Goal: Contribute content: Contribute content

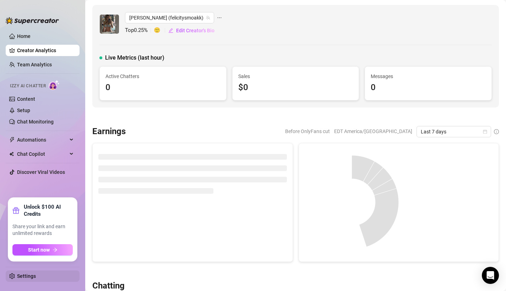
click at [34, 274] on link "Settings" at bounding box center [26, 277] width 19 height 6
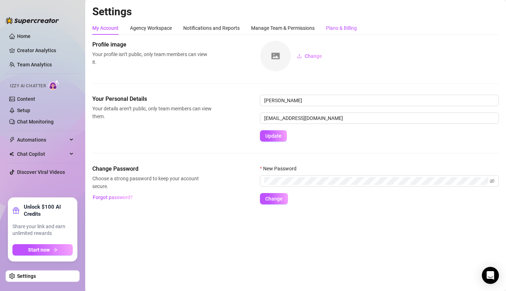
click at [350, 32] on div "Plans & Billing" at bounding box center [341, 28] width 31 height 8
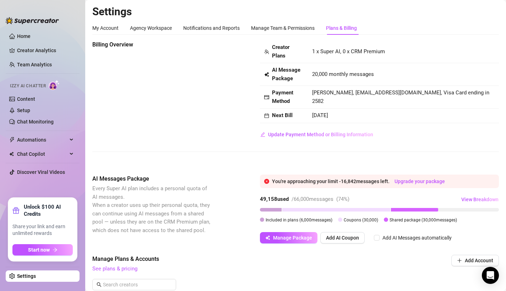
drag, startPoint x: 391, startPoint y: 214, endPoint x: 458, endPoint y: 227, distance: 68.8
click at [458, 227] on div "You're approaching your limit - 16,842 messages left. Upgrade your package 49,1…" at bounding box center [379, 209] width 239 height 69
click at [455, 225] on div "49,158 used / 66,000 messages ( 74 %) View Breakdown Included in plans ( 6,000 …" at bounding box center [379, 210] width 239 height 33
drag, startPoint x: 300, startPoint y: 220, endPoint x: 331, endPoint y: 221, distance: 30.9
click at [331, 221] on span "Included in plans ( 6,000 messages)" at bounding box center [299, 220] width 67 height 5
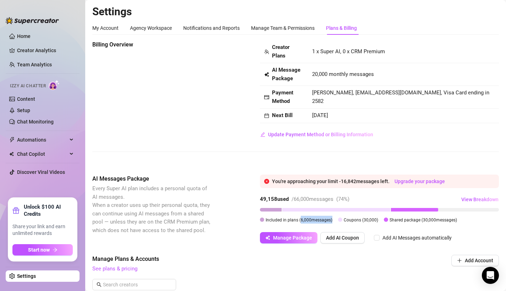
click at [332, 221] on span "Included in plans ( 6,000 messages)" at bounding box center [299, 220] width 67 height 5
drag, startPoint x: 386, startPoint y: 218, endPoint x: 463, endPoint y: 224, distance: 77.7
click at [463, 224] on div "49,158 used / 66,000 messages ( 74 %) View Breakdown Included in plans ( 6,000 …" at bounding box center [379, 210] width 239 height 33
click at [463, 224] on div "Included in plans ( 6,000 messages) Coupons ( 30,000 ) Shared package ( 30,000 …" at bounding box center [379, 220] width 239 height 8
drag, startPoint x: 261, startPoint y: 200, endPoint x: 276, endPoint y: 200, distance: 15.3
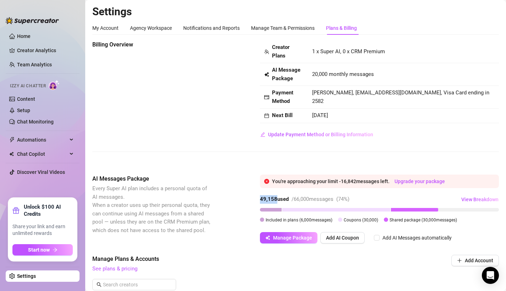
click at [276, 200] on strong "49,158 used" at bounding box center [274, 199] width 29 height 6
click at [284, 237] on span "Manage Package" at bounding box center [292, 238] width 39 height 6
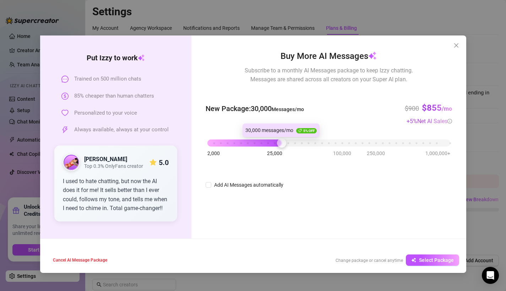
drag, startPoint x: 267, startPoint y: 139, endPoint x: 281, endPoint y: 141, distance: 14.7
click at [281, 141] on div at bounding box center [281, 143] width 9 height 9
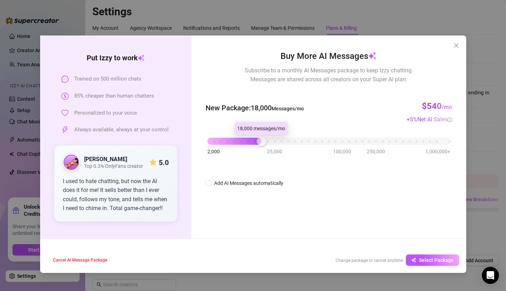
drag, startPoint x: 282, startPoint y: 142, endPoint x: 263, endPoint y: 142, distance: 18.8
click at [263, 142] on div at bounding box center [261, 141] width 9 height 9
drag, startPoint x: 258, startPoint y: 141, endPoint x: 263, endPoint y: 141, distance: 4.6
click at [264, 141] on div at bounding box center [268, 141] width 9 height 9
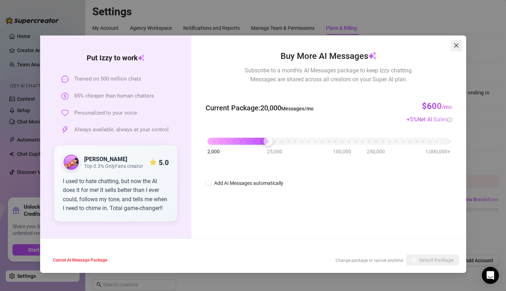
click at [456, 44] on icon "close" at bounding box center [457, 46] width 6 height 6
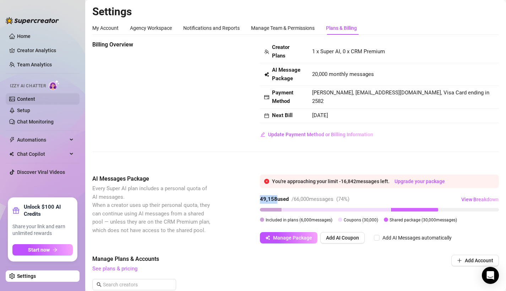
click at [35, 101] on link "Content" at bounding box center [26, 99] width 18 height 6
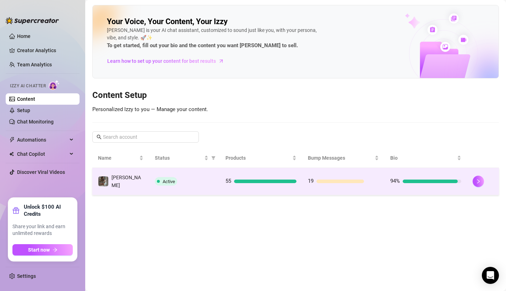
click at [126, 189] on td "[PERSON_NAME]" at bounding box center [120, 181] width 57 height 27
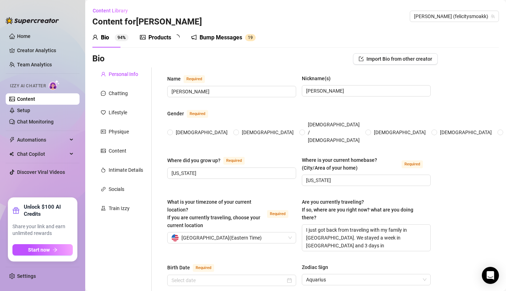
radio input "true"
type input "[DATE]"
click at [166, 37] on div "Products" at bounding box center [160, 37] width 23 height 9
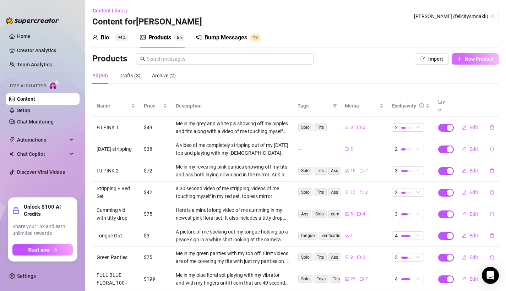
click at [473, 57] on span "New Product" at bounding box center [479, 59] width 29 height 6
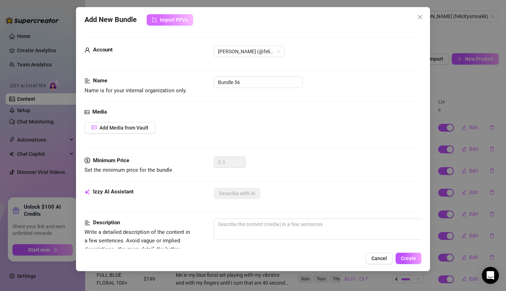
click at [180, 25] on button "Import PPVs" at bounding box center [170, 19] width 47 height 11
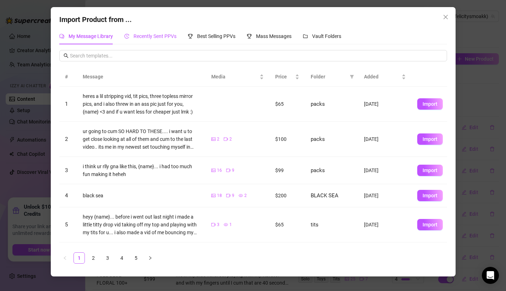
click at [161, 38] on span "Recently Sent PPVs" at bounding box center [155, 36] width 43 height 6
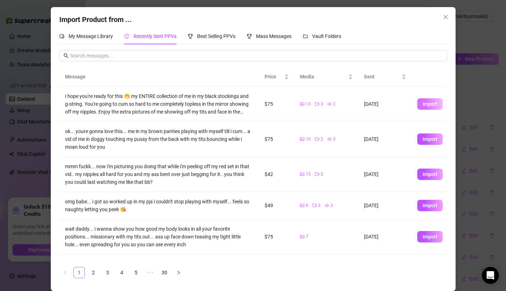
click at [429, 103] on span "Import" at bounding box center [430, 104] width 15 height 6
type textarea "I hope you're ready for this 🤭 my ENTIRE collection of me in my black stockings…"
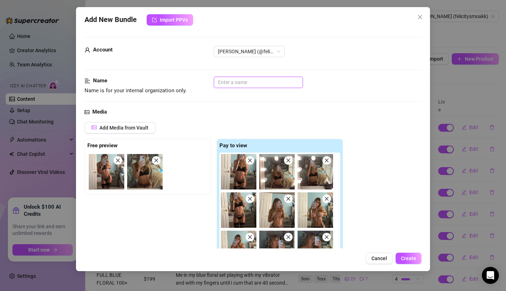
click at [265, 81] on input "text" at bounding box center [258, 82] width 89 height 11
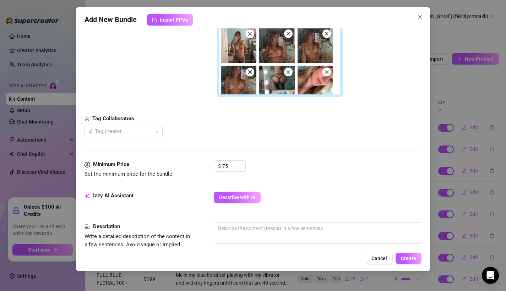
scroll to position [27, 0]
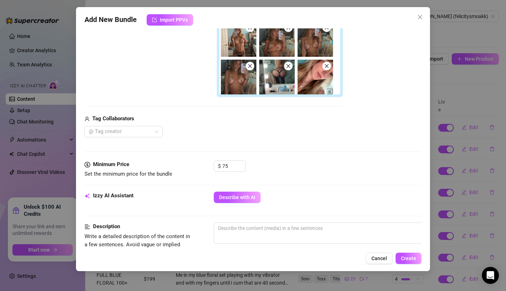
type input "STOCKING"
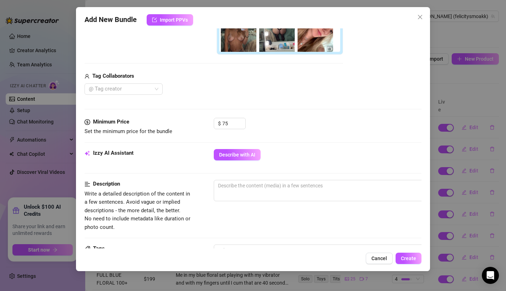
scroll to position [232, 0]
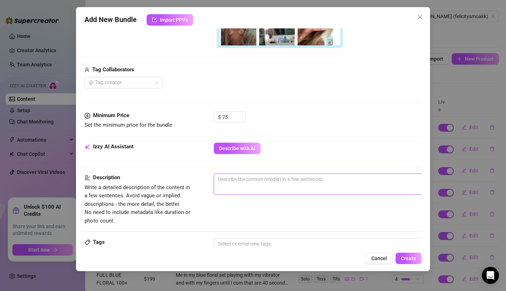
click at [259, 184] on textarea at bounding box center [338, 179] width 248 height 11
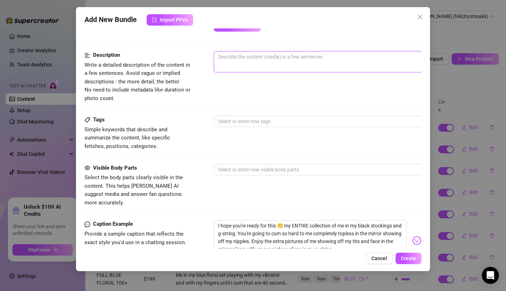
scroll to position [387, 0]
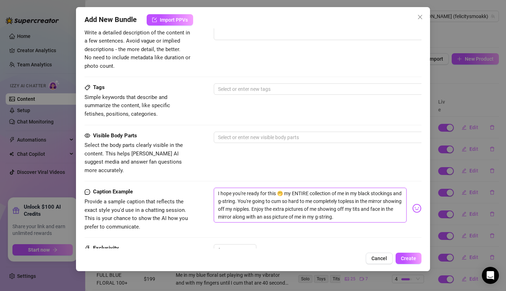
click at [296, 204] on textarea "I hope you're ready for this 🤭 my ENTIRE collection of me in my black stockings…" at bounding box center [310, 205] width 193 height 35
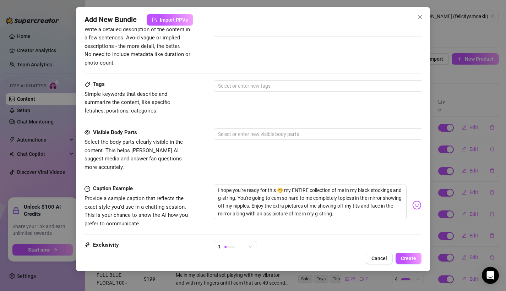
scroll to position [392, 0]
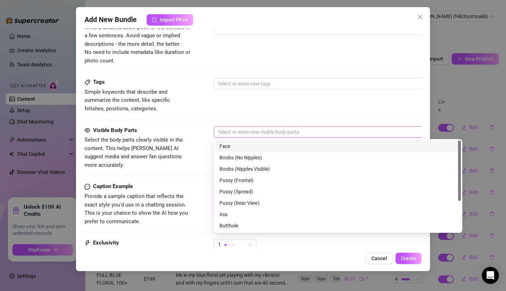
click at [237, 135] on div at bounding box center [334, 132] width 238 height 10
click at [242, 150] on div "Face" at bounding box center [338, 146] width 237 height 8
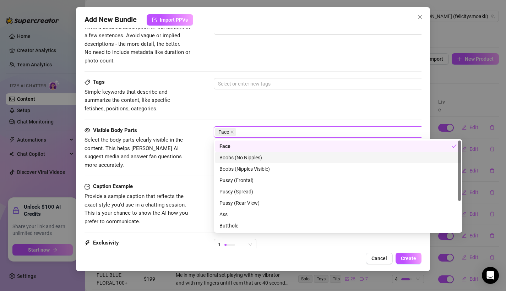
click at [246, 161] on div "Boobs (No Nipples)" at bounding box center [338, 158] width 237 height 8
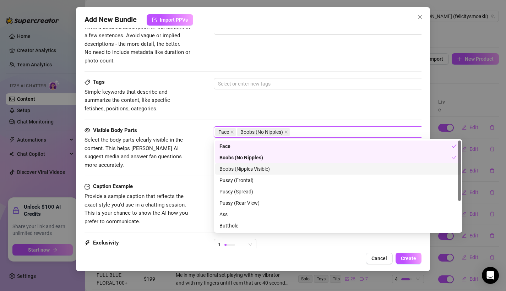
click at [248, 169] on div "Boobs (Nipples Visible)" at bounding box center [338, 169] width 237 height 8
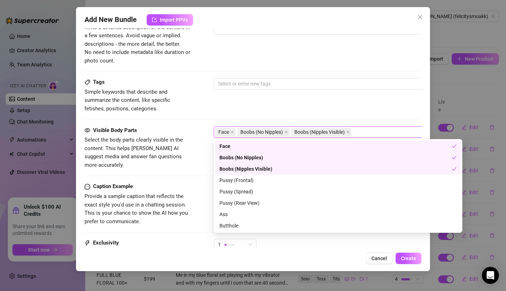
click at [244, 155] on div "Boobs (No Nipples)" at bounding box center [336, 158] width 232 height 8
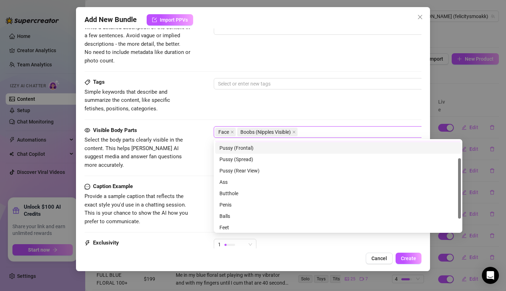
scroll to position [33, 0]
click at [244, 185] on div "Ass" at bounding box center [338, 182] width 237 height 8
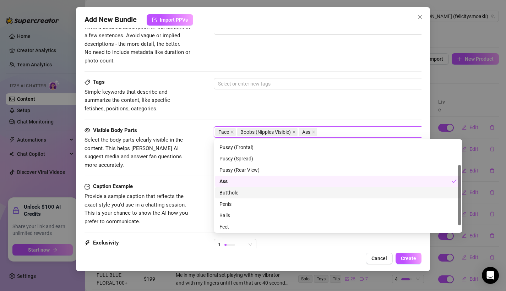
scroll to position [45, 0]
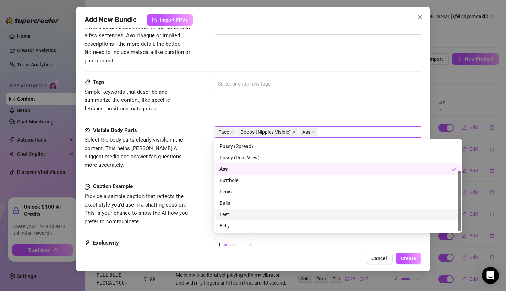
click at [246, 213] on div "Feet" at bounding box center [338, 215] width 237 height 8
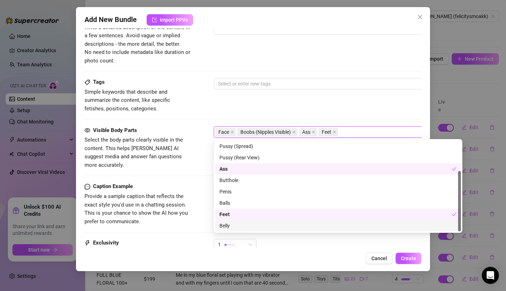
click at [246, 225] on div "Belly" at bounding box center [338, 226] width 237 height 8
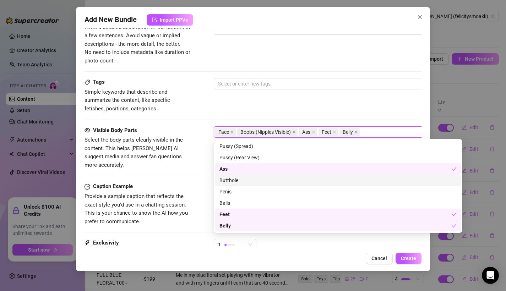
click at [173, 146] on span "Select the body parts clearly visible in the content. This helps [PERSON_NAME] …" at bounding box center [134, 153] width 98 height 32
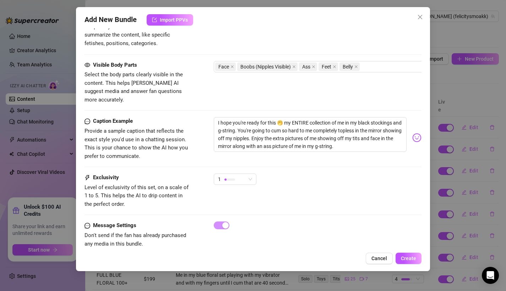
scroll to position [458, 0]
click at [229, 174] on div "1" at bounding box center [232, 178] width 28 height 11
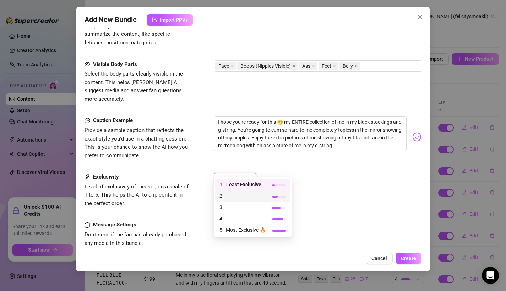
click at [237, 196] on span "2" at bounding box center [243, 196] width 46 height 8
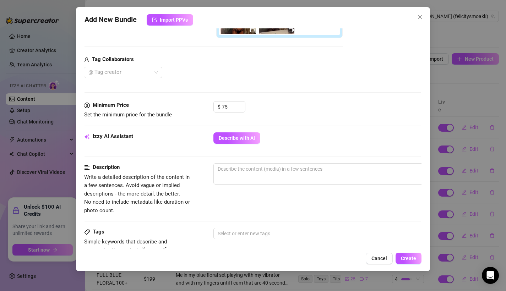
scroll to position [246, 0]
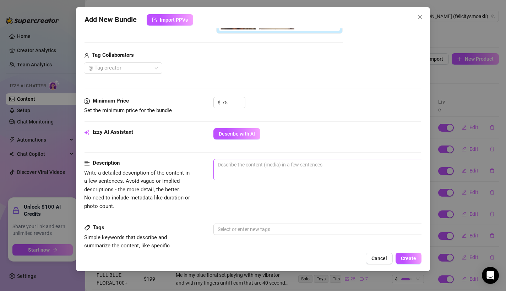
click at [224, 174] on span "0 / 1000" at bounding box center [338, 169] width 249 height 21
click at [227, 171] on span "0 / 1000" at bounding box center [338, 169] width 249 height 21
click at [230, 167] on textarea at bounding box center [338, 165] width 248 height 11
type textarea "M"
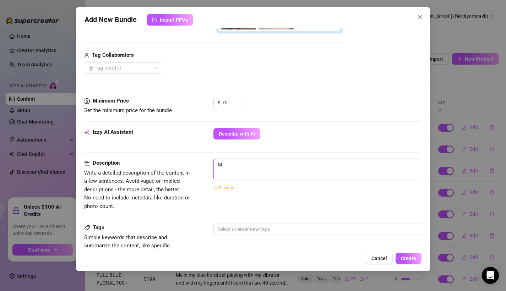
type textarea "Me"
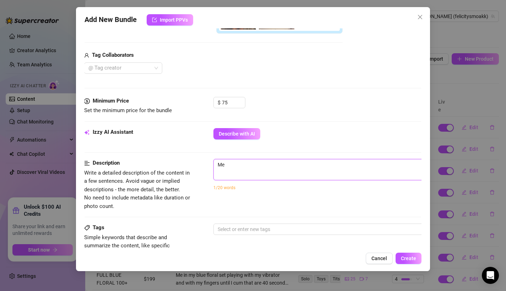
type textarea "Me"
type textarea "M"
type textarea "Describe the content (media) in a few sentences"
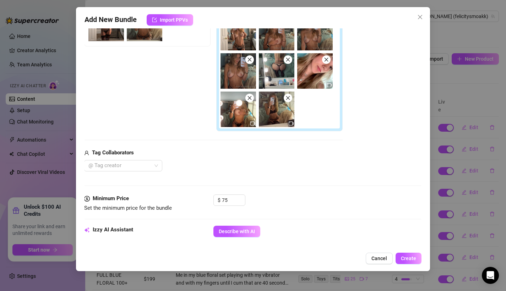
scroll to position [153, 0]
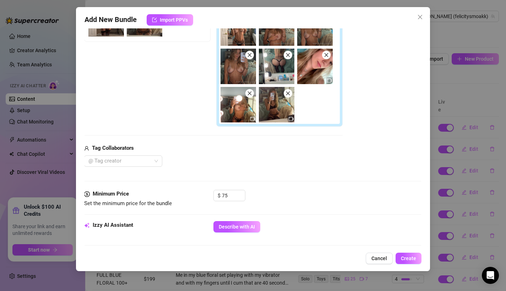
type textarea "a"
type textarea "ap"
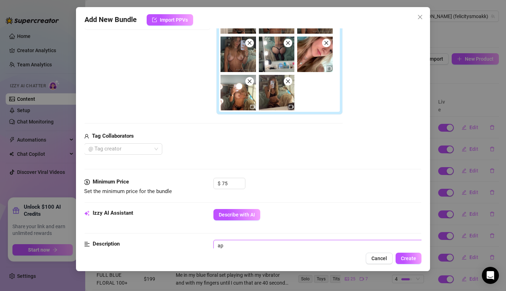
type textarea "a"
type textarea "Describe the content (media) in a few sentences"
type textarea "P"
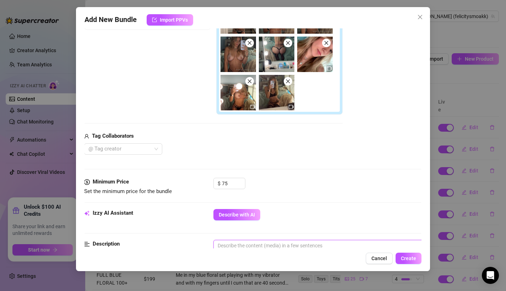
type textarea "P"
type textarea "Pi"
type textarea "Pic"
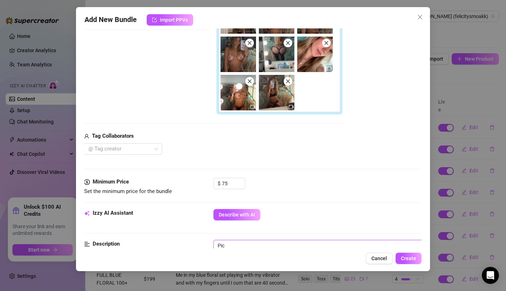
type textarea "Pict"
type textarea "Pictu"
type textarea "Pictue"
type textarea "Pictuer"
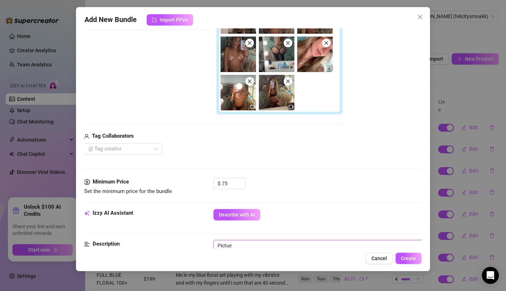
type textarea "Pictuer"
type textarea "Pictuers"
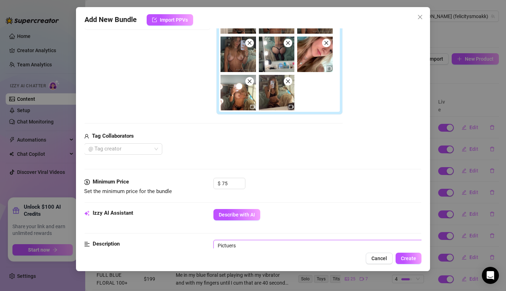
type textarea "Pictuers"
type textarea "Pictuer"
type textarea "Pictue"
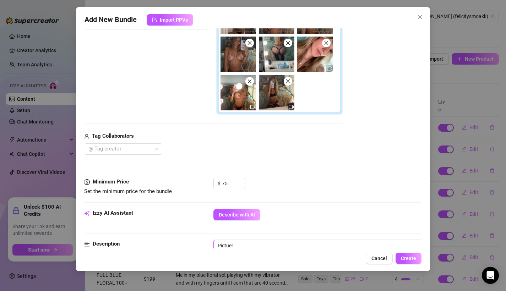
type textarea "Pictue"
type textarea "Pictu"
type textarea "Pictur"
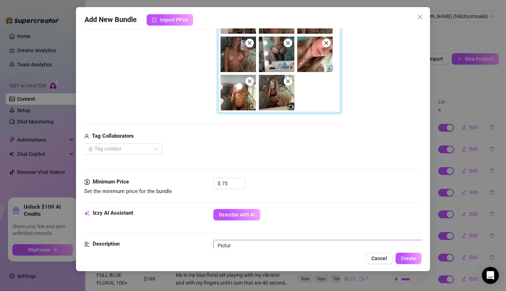
type textarea "Picture"
type textarea "Pictures"
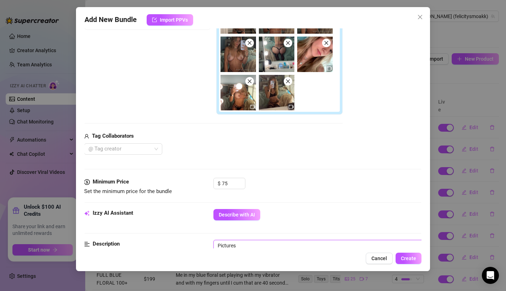
type textarea "Pictures"
type textarea "Pictures i"
type textarea "Pictures in"
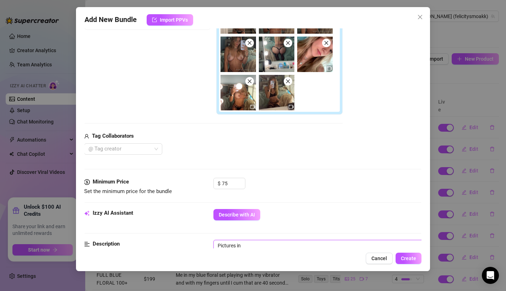
type textarea "Pictures in"
type textarea "Pictures in m"
type textarea "Pictures in my"
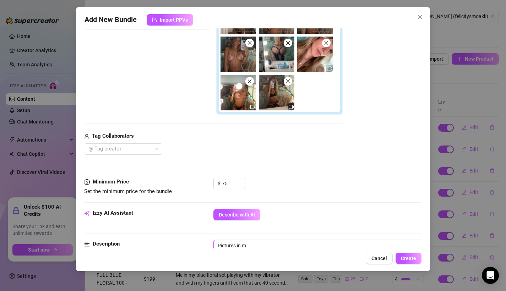
type textarea "Pictures in my"
type textarea "Pictures in my b"
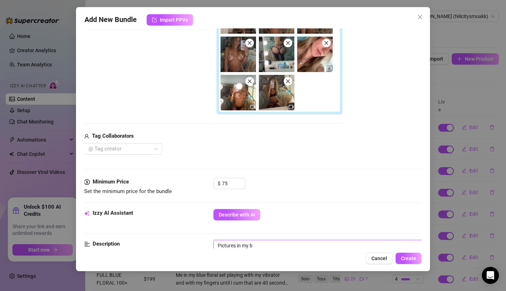
type textarea "Pictures in my bl"
type textarea "Pictures in my bla"
type textarea "Pictures in my blac"
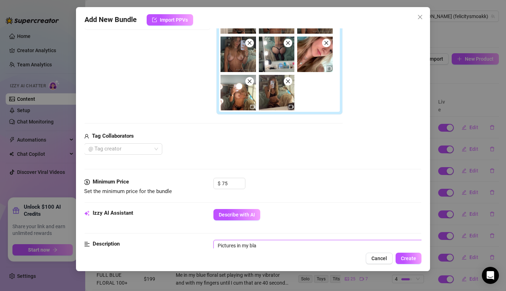
type textarea "Pictures in my blac"
type textarea "Pictures in my black"
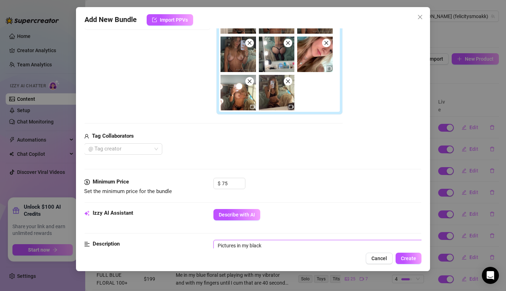
type textarea "Pictures in my black s"
type textarea "Pictures in my black st"
type textarea "Pictures in my black sto"
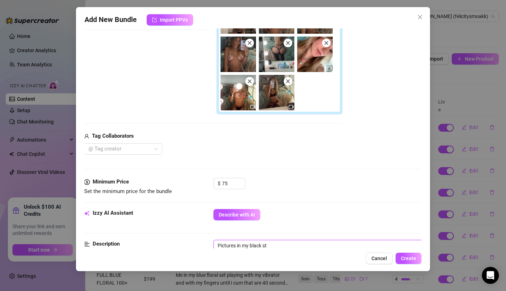
type textarea "Pictures in my black sto"
type textarea "Pictures in my black stoc"
type textarea "Pictures in my black stock"
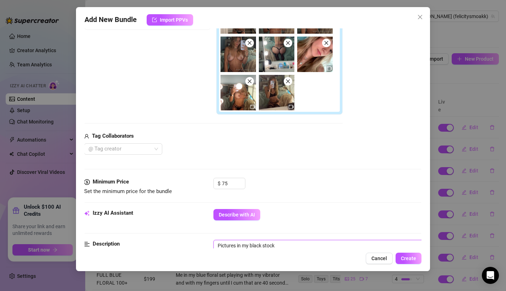
type textarea "Pictures in my black stocki"
type textarea "Pictures in my black stockin"
type textarea "Pictures in my black stocking"
type textarea "Pictures in my black stockings"
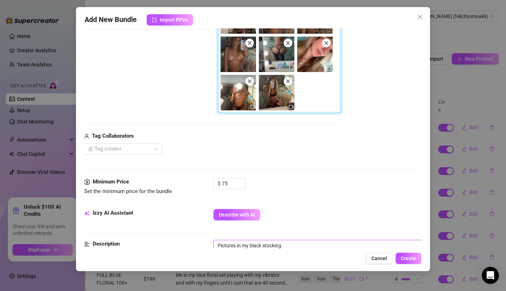
type textarea "Pictures in my black stockings"
type textarea "Pictures in my black stockings/"
type textarea "Pictures in my black stockings/g"
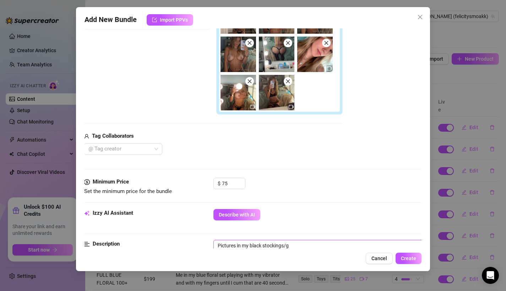
type textarea "Pictures in my black stockings/ga"
type textarea "Pictures in my black stockings/gar"
type textarea "Pictures in my black stockings/gart"
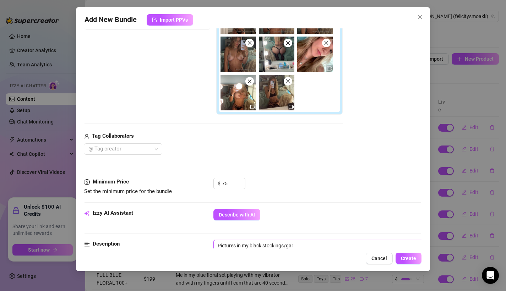
type textarea "Pictures in my black stockings/gart"
type textarea "Pictures in my black stockings/garte"
type textarea "Pictures in my black stockings/garter"
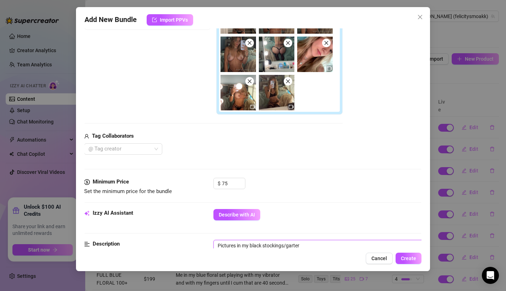
type textarea "Pictures in my black stockings/garters"
type textarea "Pictures in my black stockings/garter"
type textarea "Pictures in my black stockings/garte"
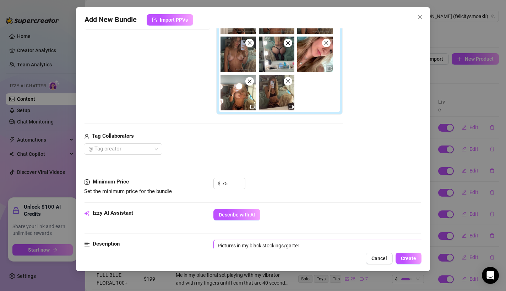
type textarea "Pictures in my black stockings/garte"
type textarea "Pictures in my black stockings/gart"
type textarea "Pictures in my black stockings/gar"
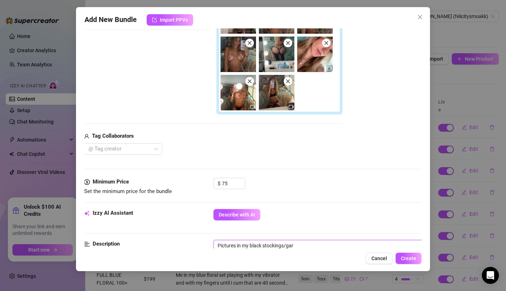
type textarea "Pictures in my black stockings/ga"
type textarea "Pictures in my black stockings/g"
type textarea "Pictures in my black stockings/"
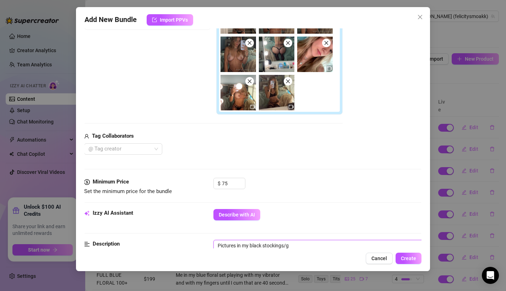
type textarea "Pictures in my black stockings/"
type textarea "Pictures in my black stockings"
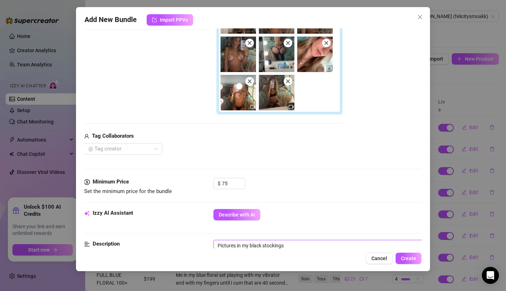
type textarea "Pictures in my black stockings a"
type textarea "Pictures in my black stockings an"
type textarea "Pictures in my black stockings and"
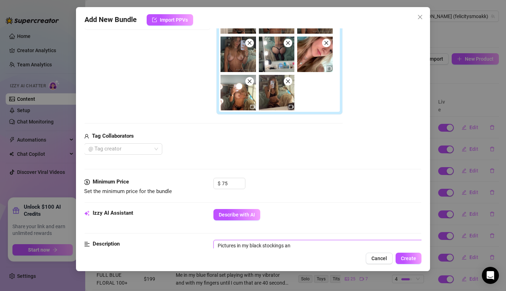
type textarea "Pictures in my black stockings and"
type textarea "Pictures in my black stockings and g"
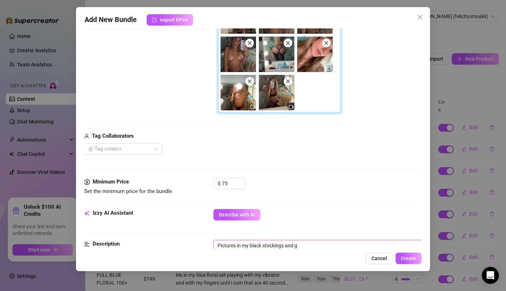
type textarea "Pictures in my black stockings and ga"
type textarea "Pictures in my black stockings and gar"
type textarea "Pictures in my black stockings and gart"
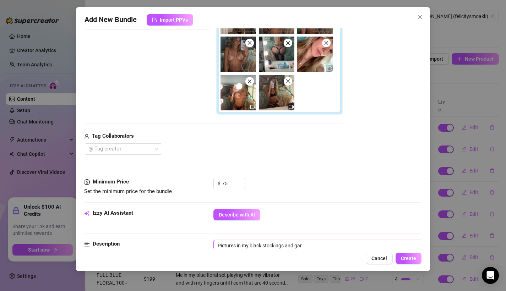
type textarea "Pictures in my black stockings and gart"
type textarea "Pictures in my black stockings and garte"
type textarea "Pictures in my black stockings and garter"
type textarea "Pictures in my black stockings and garters"
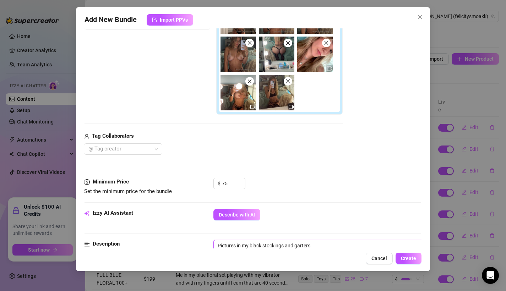
type textarea "Pictures in my black stockings and garters"
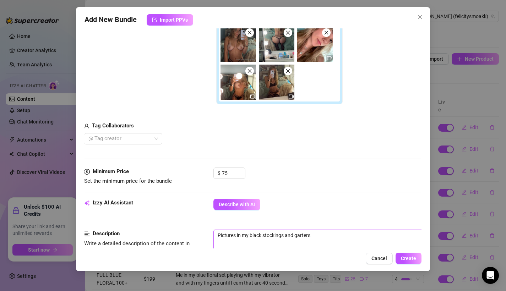
type textarea "Pictures in my black stockings and garters"
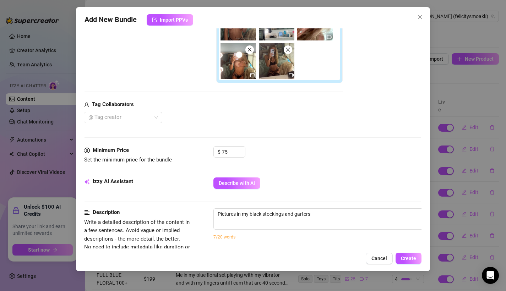
scroll to position [199, 0]
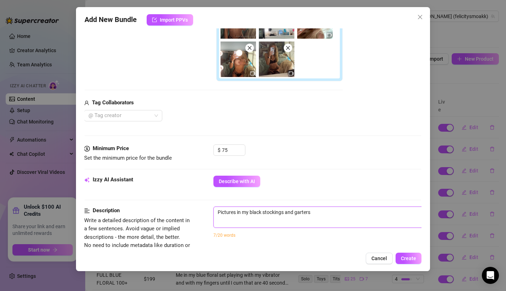
click at [319, 212] on textarea "Pictures in my black stockings and garters" at bounding box center [338, 212] width 248 height 11
type textarea "Pictures in my black stockings and garters"
type textarea "Pictures in my black stockings and garter"
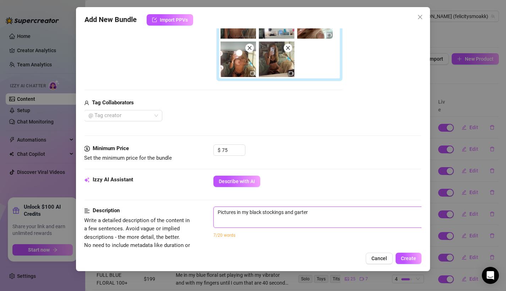
type textarea "Pictures in my black stockings and garte"
type textarea "Pictures in my black stockings and gart"
type textarea "Pictures in my black stockings and gar"
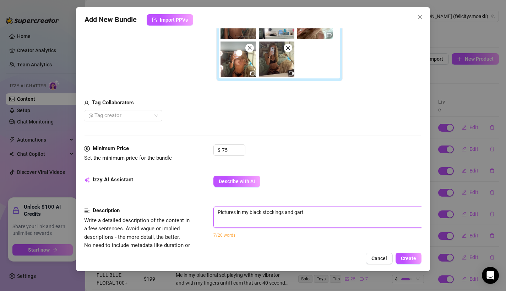
type textarea "Pictures in my black stockings and gar"
type textarea "Pictures in my black stockings and ga"
type textarea "Pictures in my black stockings and g"
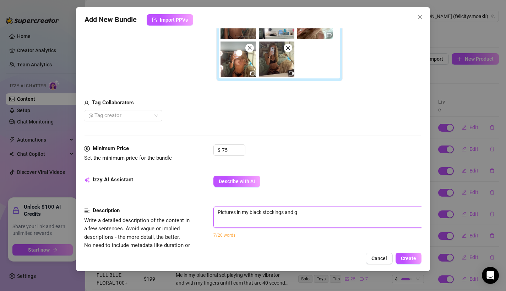
type textarea "Pictures in my black stockings and"
type textarea "Pictures in my black stockings an"
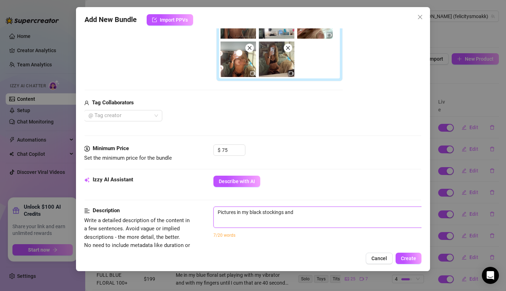
type textarea "Pictures in my black stockings an"
type textarea "Pictures in my black stockings a"
type textarea "Pictures in my black stockings"
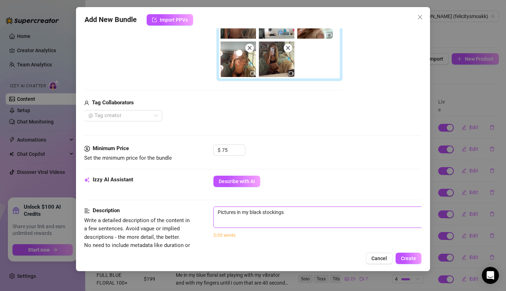
type textarea "Pictures in my black stockings"
type textarea "Pictures in my black stockings,"
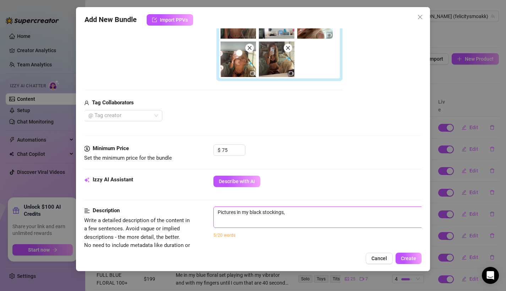
type textarea "Pictures in my black stockings,"
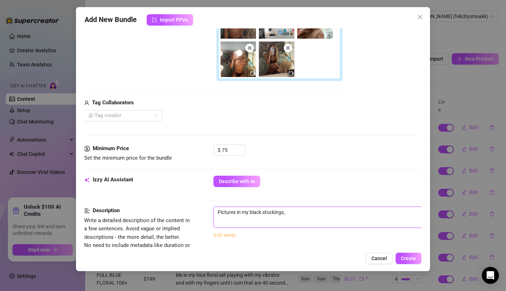
type textarea "Pictures in my black stockings"
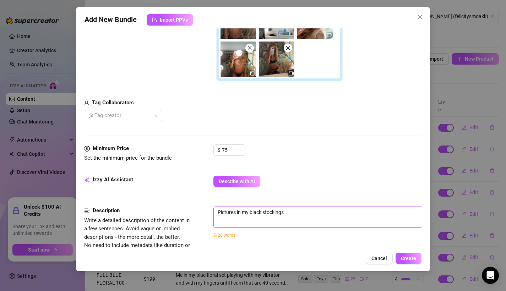
type textarea "Pictures in my black stockings"
type textarea "Pictures in my black stockings g"
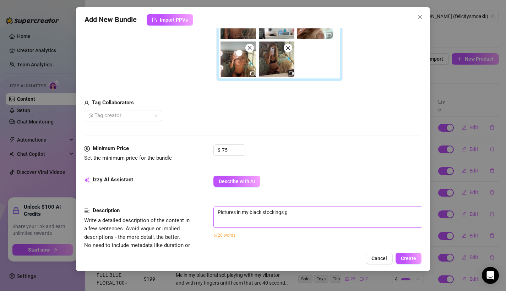
type textarea "Pictures in my black stockings"
type textarea "Pictures in my black stockings /"
drag, startPoint x: 249, startPoint y: 215, endPoint x: 215, endPoint y: 214, distance: 34.5
click at [215, 214] on textarea "Pictures in my black stockings / garters, laces, an" at bounding box center [338, 212] width 248 height 11
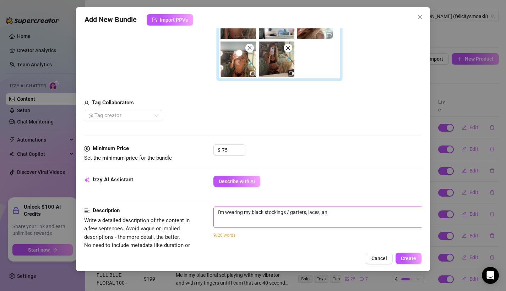
click at [330, 212] on textarea "I'm wearing my black stockings / garters, laces, an" at bounding box center [338, 212] width 248 height 11
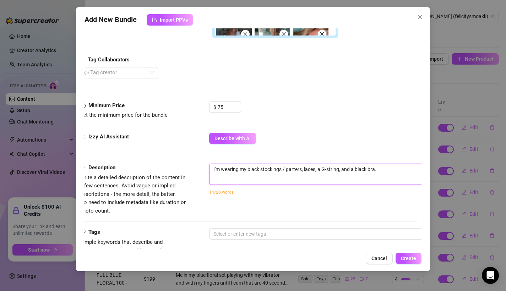
scroll to position [243, 5]
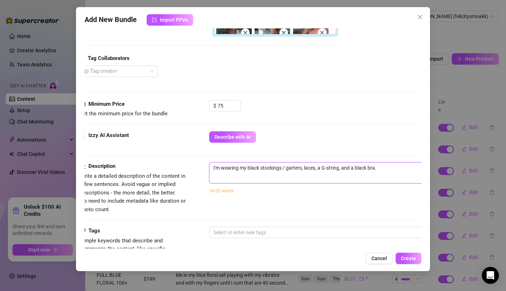
click at [213, 170] on textarea "I'm wearing my black stockings / garters, laces, a G-string, and a black bra." at bounding box center [334, 168] width 248 height 11
click at [219, 169] on textarea "I'm wearing my black stockings / garters, laces, a G-string, and a black bra." at bounding box center [334, 168] width 248 height 11
click at [218, 169] on textarea "I'm wearing my black stockings / garters, laces, a G-string, and a black bra." at bounding box center [334, 168] width 248 height 11
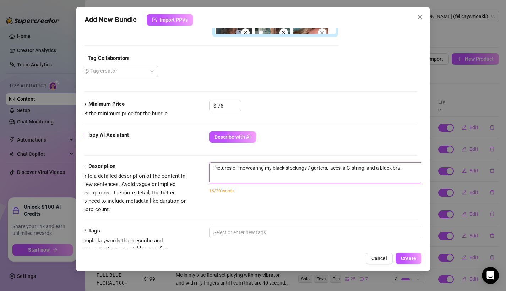
click at [405, 168] on textarea "Pictures of me wearing my black stockings / garters, laces, a G-string, and a b…" at bounding box center [334, 168] width 248 height 11
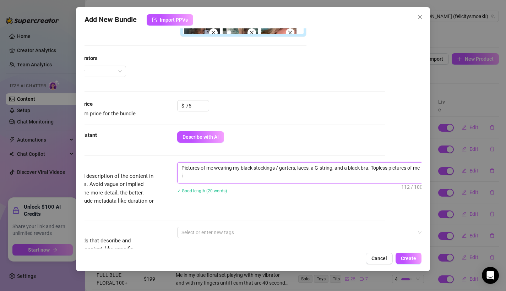
scroll to position [0, 0]
click at [410, 170] on textarea "Pictures of me wearing my black stockings / garters, laces, a G-string, and a b…" at bounding box center [302, 172] width 248 height 18
click at [365, 174] on textarea "Pictures of me wearing my black stockings / garters, laces, a G-string, and a b…" at bounding box center [302, 172] width 248 height 18
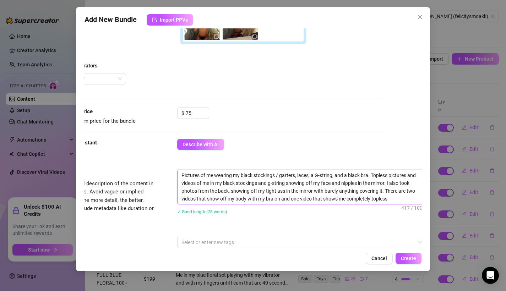
drag, startPoint x: 408, startPoint y: 197, endPoint x: 386, endPoint y: 195, distance: 22.8
click at [386, 195] on textarea "Pictures of me wearing my black stockings / garters, laces, a G-string, and a b…" at bounding box center [302, 187] width 248 height 34
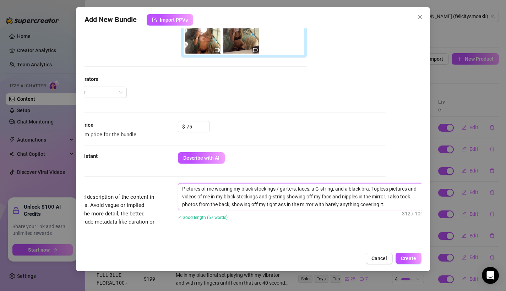
scroll to position [241, 36]
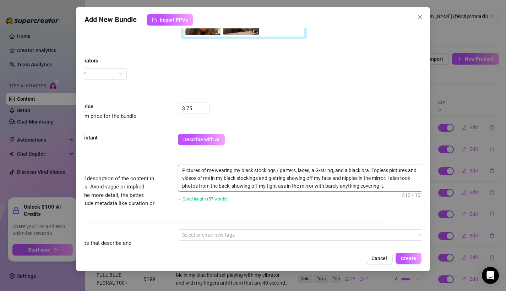
click at [392, 184] on textarea "Pictures of me wearing my black stockings / garters, laces, a G-string, and a b…" at bounding box center [302, 178] width 248 height 26
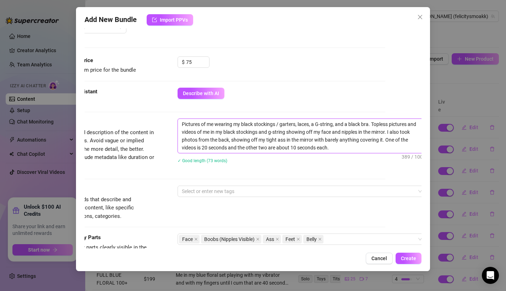
scroll to position [307, 36]
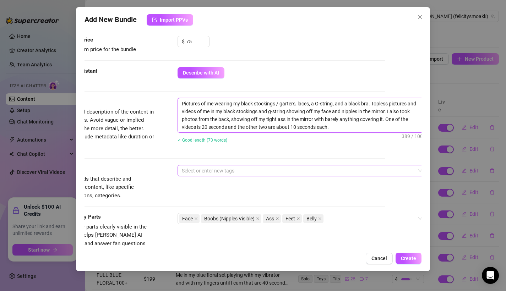
click at [315, 171] on div at bounding box center [298, 171] width 238 height 10
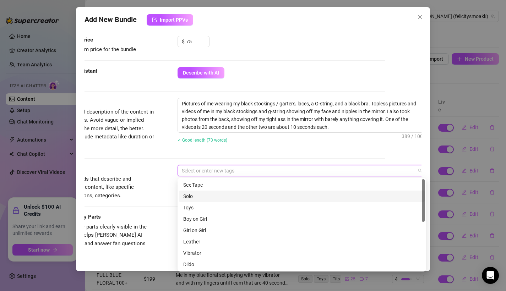
click at [242, 196] on div "Solo" at bounding box center [301, 197] width 237 height 8
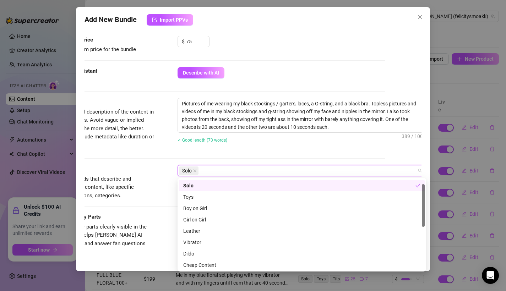
click at [218, 187] on div "Solo" at bounding box center [299, 186] width 232 height 8
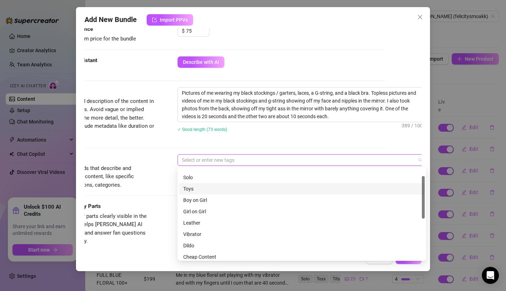
scroll to position [9, 0]
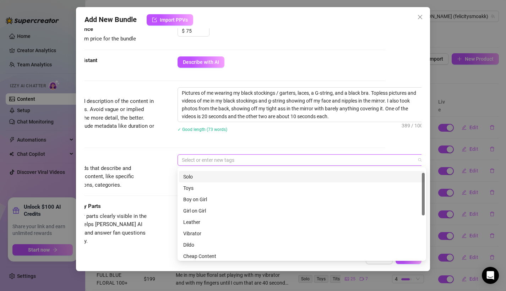
click at [194, 176] on div "Solo" at bounding box center [301, 177] width 237 height 8
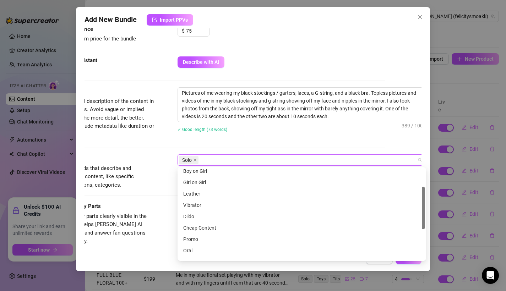
scroll to position [38, 0]
click at [203, 194] on div "Leather" at bounding box center [301, 193] width 237 height 8
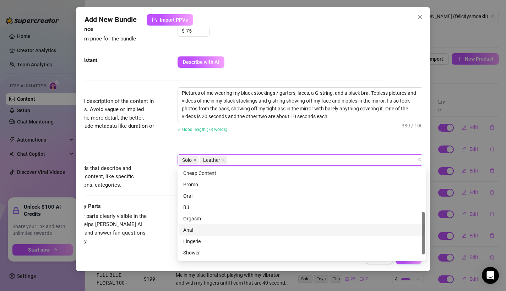
scroll to position [102, 0]
click at [198, 230] on div "Lingerie" at bounding box center [301, 231] width 237 height 8
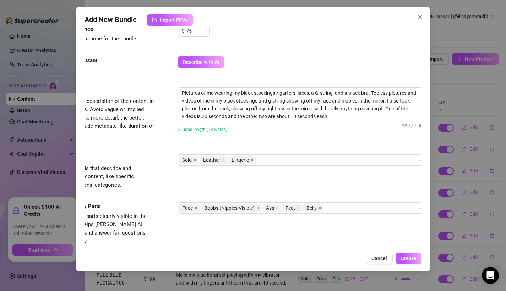
click at [160, 208] on div "Visible Body Parts Select the body parts clearly visible in the content. This h…" at bounding box center [217, 224] width 338 height 43
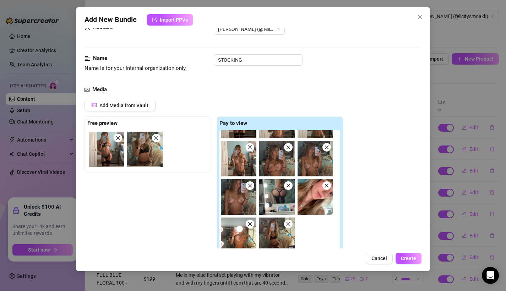
scroll to position [0, 0]
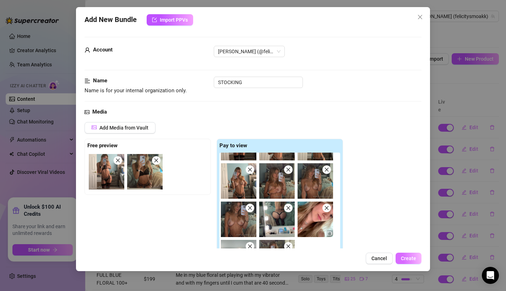
click at [404, 258] on span "Create" at bounding box center [408, 259] width 15 height 6
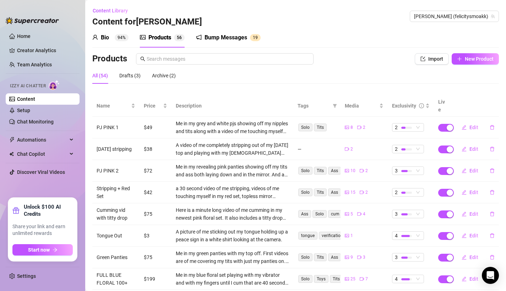
click at [17, 10] on div at bounding box center [32, 16] width 53 height 21
click at [36, 49] on link "Creator Analytics" at bounding box center [45, 50] width 57 height 11
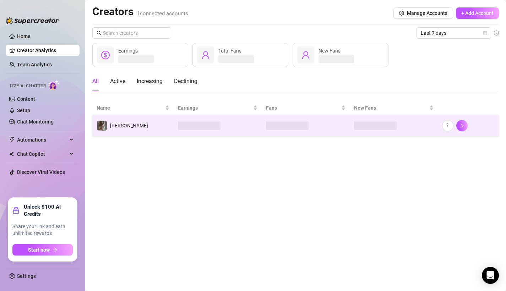
click at [209, 133] on td at bounding box center [218, 125] width 88 height 21
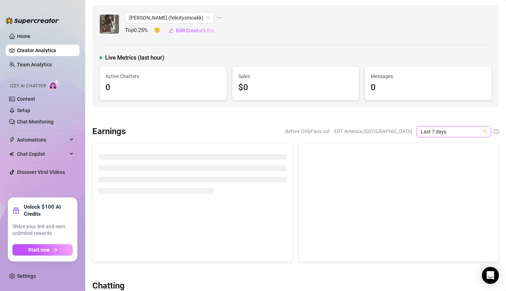
click at [438, 135] on span "Last 7 days" at bounding box center [454, 131] width 66 height 11
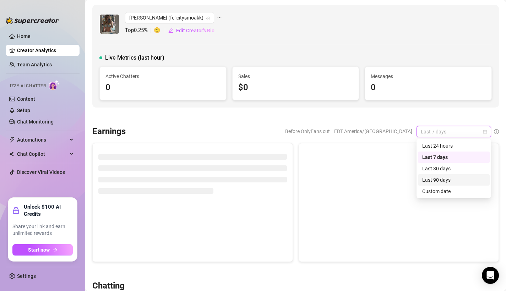
click at [437, 185] on div "Last 90 days" at bounding box center [454, 179] width 72 height 11
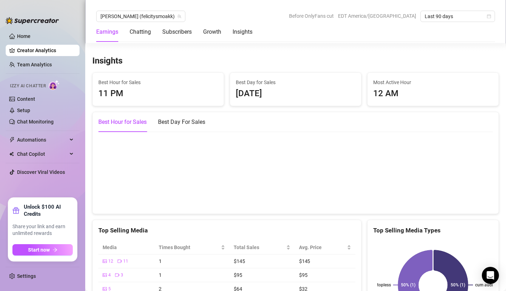
scroll to position [1129, 0]
click at [191, 80] on span "Best Hour for Sales" at bounding box center [158, 82] width 120 height 8
click at [181, 118] on div "Best Day For Sales" at bounding box center [181, 122] width 47 height 9
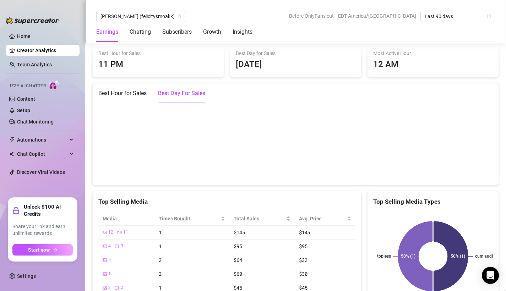
scroll to position [1207, 0]
